Goal: Information Seeking & Learning: Learn about a topic

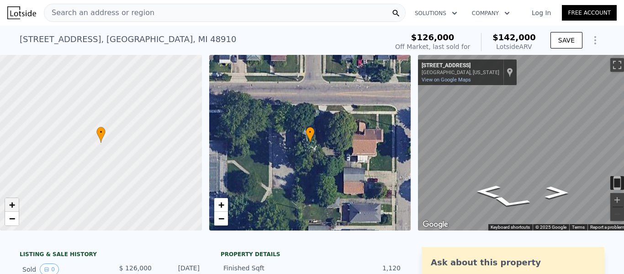
click at [5, 200] on link "+" at bounding box center [12, 205] width 14 height 14
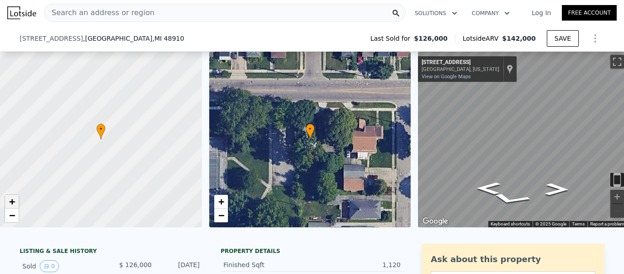
scroll to position [154, 0]
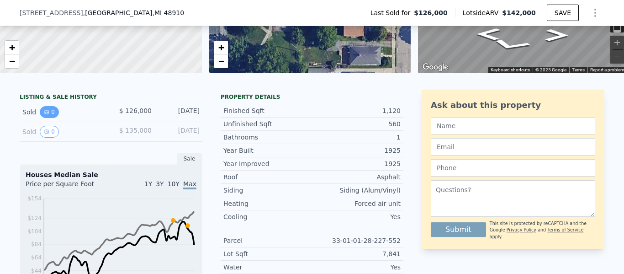
click at [40, 108] on button "0" at bounding box center [49, 112] width 19 height 12
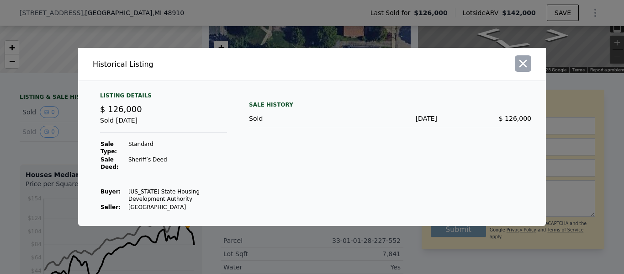
click at [526, 64] on icon "button" at bounding box center [523, 63] width 13 height 13
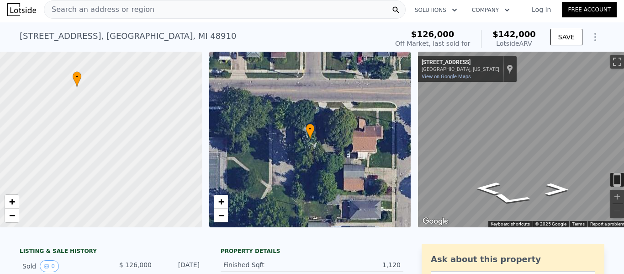
scroll to position [0, 0]
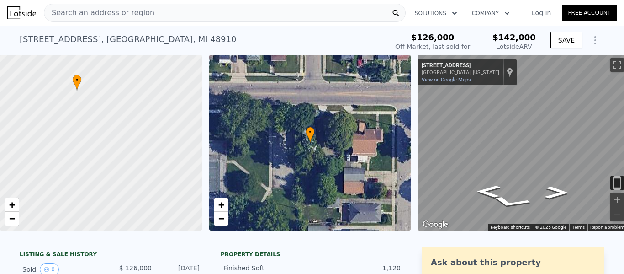
click at [196, 8] on div "Search an address or region" at bounding box center [225, 13] width 362 height 18
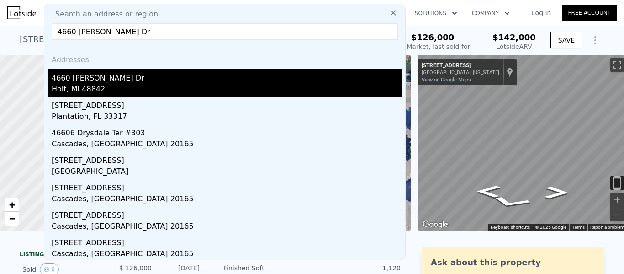
type input "4660 [PERSON_NAME] Dr"
click at [101, 89] on div "Holt, MI 48842" at bounding box center [227, 90] width 350 height 13
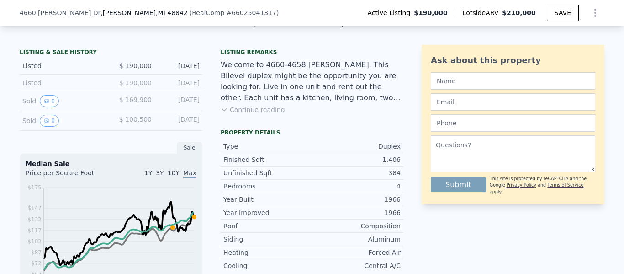
scroll to position [211, 0]
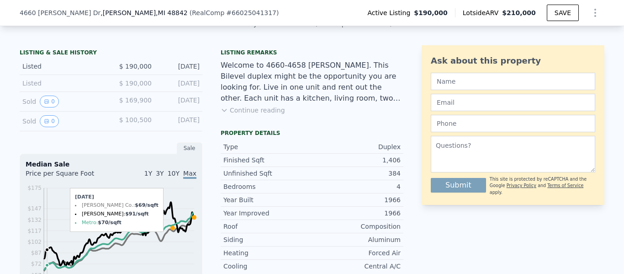
click at [255, 109] on button "Continue reading" at bounding box center [253, 110] width 64 height 9
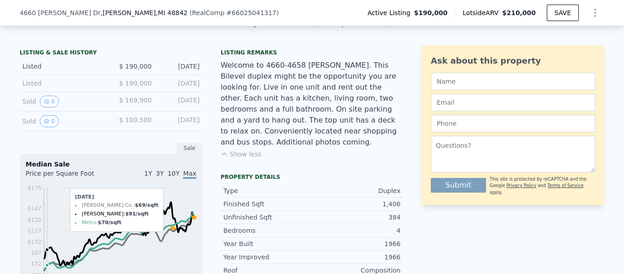
click at [41, 108] on div "Sold 0 $ 169,900 [DATE]" at bounding box center [111, 102] width 183 height 20
click at [44, 107] on div "Sold 0 $ 169,900 [DATE]" at bounding box center [111, 102] width 183 height 20
click at [46, 105] on button "0" at bounding box center [49, 101] width 19 height 12
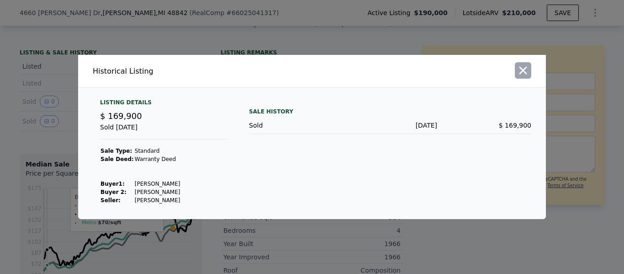
click at [526, 70] on icon "button" at bounding box center [523, 70] width 13 height 13
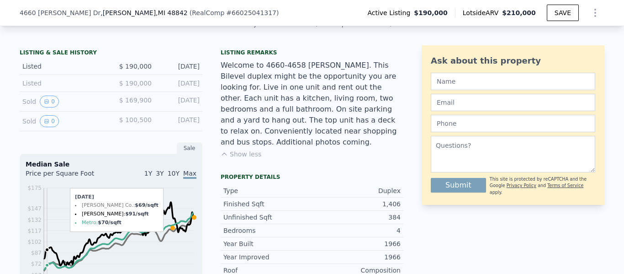
click at [34, 131] on div "LISTING & SALE HISTORY Listed $ 190,000 [DATE] Listed $ 190,000 [DATE] Sold 0 $…" at bounding box center [111, 268] width 183 height 446
click at [41, 122] on button "0" at bounding box center [49, 121] width 19 height 12
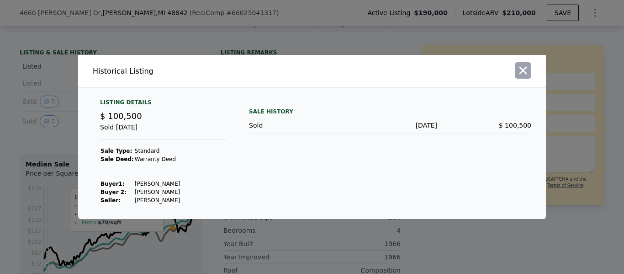
click at [524, 67] on icon "button" at bounding box center [523, 70] width 13 height 13
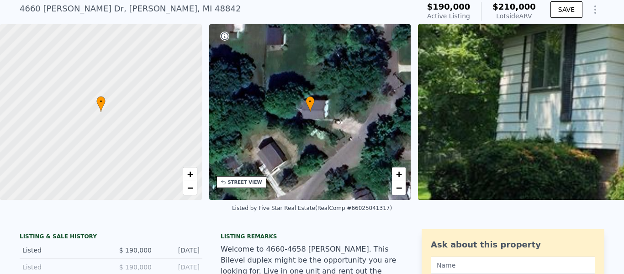
scroll to position [3, 0]
